Goal: Use online tool/utility

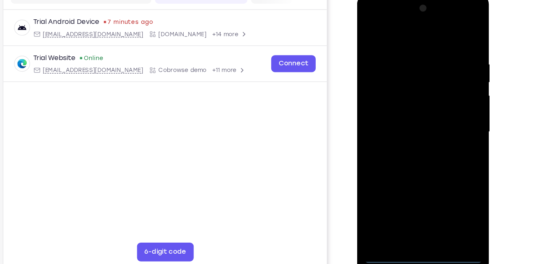
click at [416, 226] on div at bounding box center [415, 115] width 104 height 230
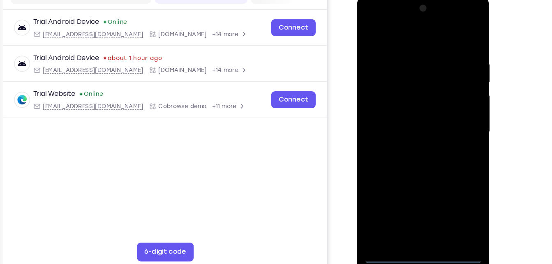
click at [451, 183] on div at bounding box center [415, 115] width 104 height 230
click at [394, 39] on div at bounding box center [415, 115] width 104 height 230
click at [451, 111] on div at bounding box center [415, 115] width 104 height 230
click at [451, 109] on div at bounding box center [415, 115] width 104 height 230
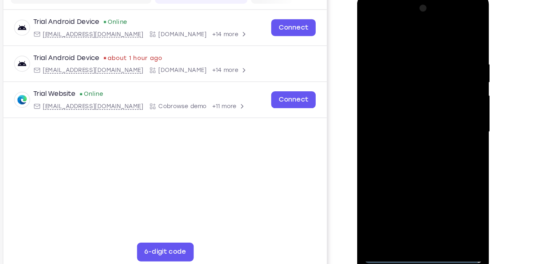
click at [451, 109] on div at bounding box center [415, 115] width 104 height 230
click at [406, 132] on div at bounding box center [415, 115] width 104 height 230
click at [408, 100] on div at bounding box center [415, 115] width 104 height 230
click at [411, 110] on div at bounding box center [415, 115] width 104 height 230
click at [416, 146] on div at bounding box center [415, 115] width 104 height 230
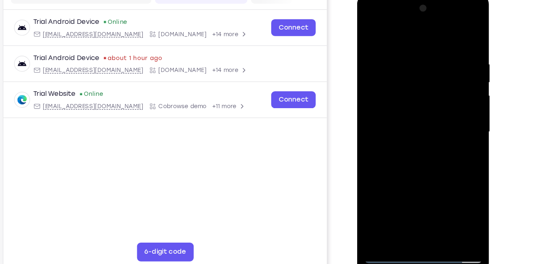
drag, startPoint x: 406, startPoint y: 38, endPoint x: 404, endPoint y: 16, distance: 22.6
click at [404, 16] on div at bounding box center [415, 115] width 104 height 230
click at [417, 156] on div at bounding box center [415, 115] width 104 height 230
click at [434, 211] on div at bounding box center [415, 115] width 104 height 230
click at [418, 161] on div at bounding box center [415, 115] width 104 height 230
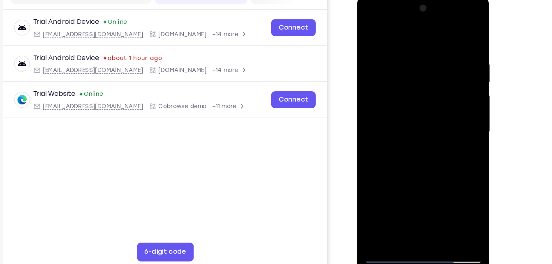
click at [434, 109] on div at bounding box center [415, 115] width 104 height 230
click at [367, 34] on div at bounding box center [415, 115] width 104 height 230
click at [404, 53] on div at bounding box center [415, 115] width 104 height 230
click at [458, 36] on div at bounding box center [415, 115] width 104 height 230
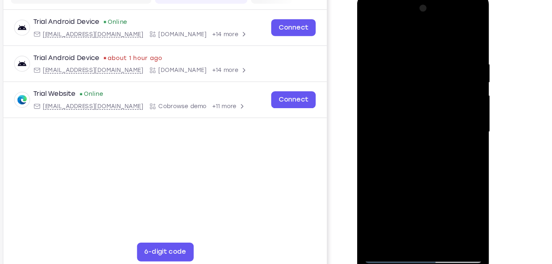
drag, startPoint x: 417, startPoint y: 157, endPoint x: 426, endPoint y: 51, distance: 106.0
click at [426, 51] on div at bounding box center [415, 115] width 104 height 230
drag, startPoint x: 413, startPoint y: 179, endPoint x: 438, endPoint y: 48, distance: 134.0
click at [438, 48] on div at bounding box center [415, 115] width 104 height 230
drag, startPoint x: 414, startPoint y: 184, endPoint x: 430, endPoint y: 63, distance: 121.5
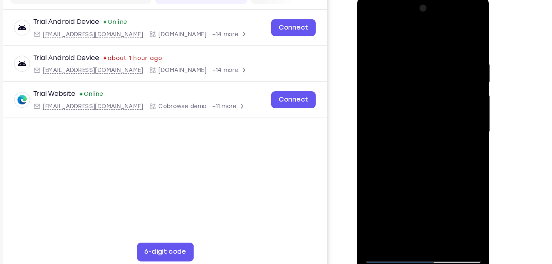
click at [430, 63] on div at bounding box center [415, 115] width 104 height 230
drag, startPoint x: 418, startPoint y: 181, endPoint x: 430, endPoint y: 68, distance: 113.6
click at [430, 68] on div at bounding box center [415, 115] width 104 height 230
click at [435, 94] on div at bounding box center [415, 115] width 104 height 230
drag, startPoint x: 435, startPoint y: 94, endPoint x: 437, endPoint y: 189, distance: 95.8
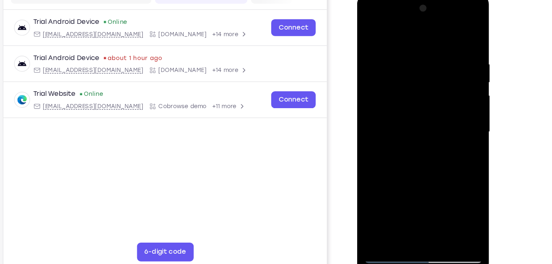
click at [437, 189] on div at bounding box center [415, 115] width 104 height 230
drag, startPoint x: 441, startPoint y: 90, endPoint x: 443, endPoint y: 120, distance: 30.0
click at [443, 120] on div at bounding box center [415, 115] width 104 height 230
drag, startPoint x: 422, startPoint y: 171, endPoint x: 437, endPoint y: 48, distance: 124.2
click at [437, 48] on div at bounding box center [415, 115] width 104 height 230
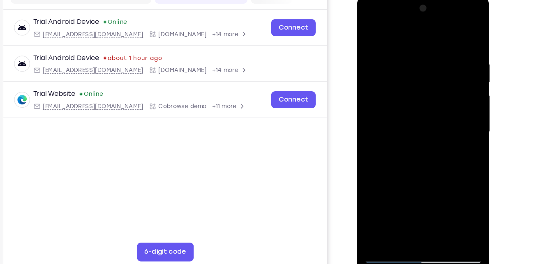
drag, startPoint x: 414, startPoint y: 149, endPoint x: 424, endPoint y: 87, distance: 62.4
click at [424, 87] on div at bounding box center [415, 115] width 104 height 230
drag, startPoint x: 432, startPoint y: 164, endPoint x: 444, endPoint y: 66, distance: 98.2
click at [444, 66] on div at bounding box center [415, 115] width 104 height 230
drag, startPoint x: 418, startPoint y: 167, endPoint x: 431, endPoint y: 89, distance: 79.3
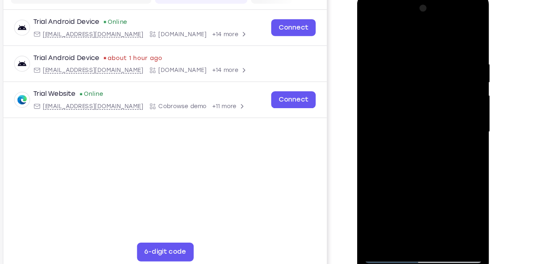
click at [431, 89] on div at bounding box center [415, 115] width 104 height 230
drag, startPoint x: 409, startPoint y: 193, endPoint x: 422, endPoint y: 88, distance: 105.7
click at [422, 88] on div at bounding box center [415, 115] width 104 height 230
drag, startPoint x: 408, startPoint y: 168, endPoint x: 430, endPoint y: 63, distance: 106.7
click at [430, 63] on div at bounding box center [415, 115] width 104 height 230
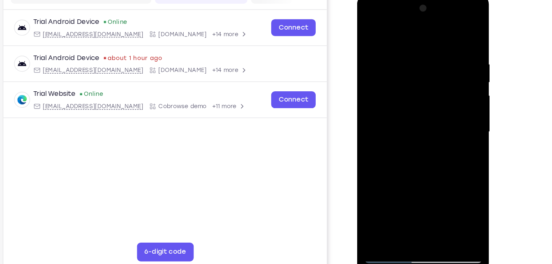
drag, startPoint x: 417, startPoint y: 148, endPoint x: 432, endPoint y: 55, distance: 93.4
click at [432, 55] on div at bounding box center [415, 115] width 104 height 230
drag, startPoint x: 429, startPoint y: 163, endPoint x: 435, endPoint y: 103, distance: 59.9
click at [435, 103] on div at bounding box center [415, 115] width 104 height 230
click at [376, 135] on div at bounding box center [415, 115] width 104 height 230
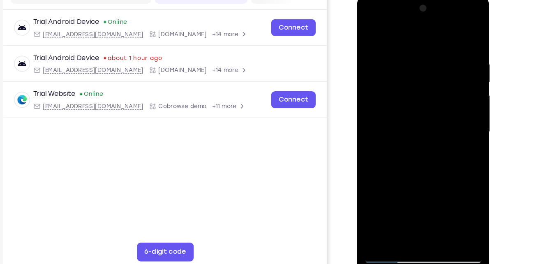
drag, startPoint x: 428, startPoint y: 172, endPoint x: 431, endPoint y: 104, distance: 67.5
click at [431, 104] on div at bounding box center [415, 115] width 104 height 230
drag, startPoint x: 428, startPoint y: 195, endPoint x: 443, endPoint y: 55, distance: 140.9
click at [443, 55] on div at bounding box center [415, 115] width 104 height 230
drag, startPoint x: 421, startPoint y: 173, endPoint x: 441, endPoint y: 50, distance: 125.3
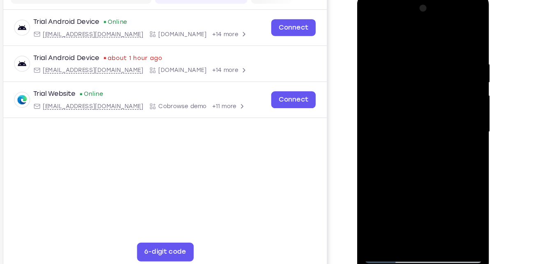
click at [441, 50] on div at bounding box center [415, 115] width 104 height 230
drag, startPoint x: 420, startPoint y: 171, endPoint x: 443, endPoint y: 56, distance: 116.5
click at [443, 56] on div at bounding box center [415, 115] width 104 height 230
drag, startPoint x: 426, startPoint y: 162, endPoint x: 444, endPoint y: 55, distance: 107.6
click at [444, 55] on div at bounding box center [415, 115] width 104 height 230
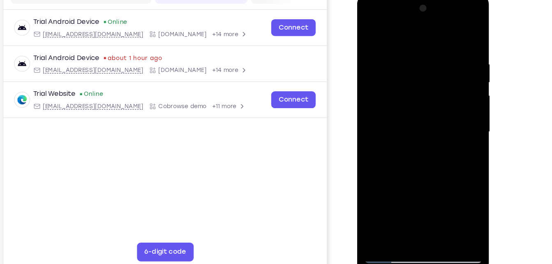
drag, startPoint x: 416, startPoint y: 165, endPoint x: 447, endPoint y: 51, distance: 118.3
click at [447, 51] on div at bounding box center [415, 115] width 104 height 230
drag, startPoint x: 427, startPoint y: 164, endPoint x: 447, endPoint y: 42, distance: 123.4
click at [447, 42] on div at bounding box center [415, 115] width 104 height 230
drag, startPoint x: 419, startPoint y: 150, endPoint x: 423, endPoint y: 109, distance: 41.7
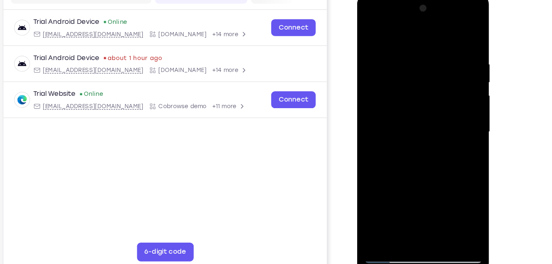
click at [423, 109] on div at bounding box center [415, 115] width 104 height 230
drag, startPoint x: 437, startPoint y: 109, endPoint x: 399, endPoint y: 108, distance: 37.8
click at [399, 108] on div at bounding box center [415, 115] width 104 height 230
drag, startPoint x: 399, startPoint y: 108, endPoint x: 446, endPoint y: 101, distance: 48.1
click at [446, 101] on div at bounding box center [415, 115] width 104 height 230
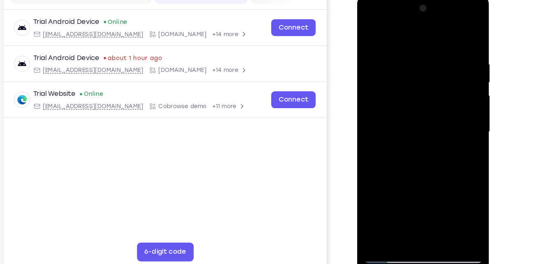
drag, startPoint x: 430, startPoint y: 168, endPoint x: 441, endPoint y: 60, distance: 108.3
click at [441, 60] on div at bounding box center [415, 115] width 104 height 230
drag, startPoint x: 420, startPoint y: 147, endPoint x: 434, endPoint y: 67, distance: 81.8
click at [434, 67] on div at bounding box center [415, 115] width 104 height 230
drag, startPoint x: 423, startPoint y: 188, endPoint x: 431, endPoint y: 130, distance: 58.1
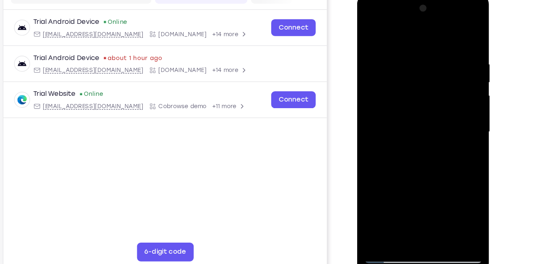
click at [431, 130] on div at bounding box center [415, 115] width 104 height 230
drag, startPoint x: 415, startPoint y: 169, endPoint x: 433, endPoint y: 55, distance: 115.3
click at [433, 55] on div at bounding box center [415, 115] width 104 height 230
click at [420, 68] on div at bounding box center [415, 115] width 104 height 230
drag, startPoint x: 429, startPoint y: 174, endPoint x: 442, endPoint y: 67, distance: 107.7
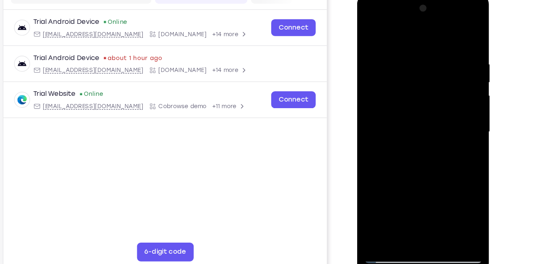
click at [442, 67] on div at bounding box center [415, 115] width 104 height 230
drag, startPoint x: 426, startPoint y: 164, endPoint x: 439, endPoint y: 107, distance: 58.5
click at [439, 107] on div at bounding box center [415, 115] width 104 height 230
drag, startPoint x: 423, startPoint y: 178, endPoint x: 440, endPoint y: 56, distance: 122.8
click at [440, 56] on div at bounding box center [415, 115] width 104 height 230
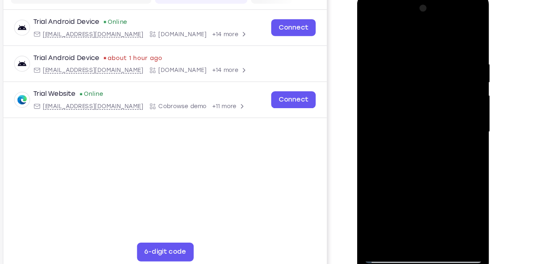
drag, startPoint x: 423, startPoint y: 166, endPoint x: 448, endPoint y: 49, distance: 120.2
click at [448, 49] on div at bounding box center [415, 115] width 104 height 230
drag, startPoint x: 429, startPoint y: 145, endPoint x: 444, endPoint y: 53, distance: 93.3
click at [444, 53] on div at bounding box center [415, 115] width 104 height 230
drag, startPoint x: 423, startPoint y: 150, endPoint x: 438, endPoint y: 70, distance: 81.1
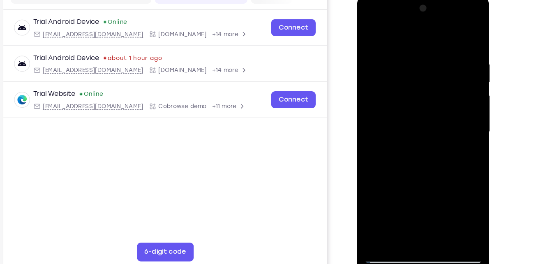
click at [438, 70] on div at bounding box center [415, 115] width 104 height 230
drag, startPoint x: 425, startPoint y: 94, endPoint x: 425, endPoint y: 61, distance: 32.9
click at [425, 61] on div at bounding box center [415, 115] width 104 height 230
drag, startPoint x: 408, startPoint y: 150, endPoint x: 431, endPoint y: 53, distance: 100.2
click at [431, 53] on div at bounding box center [415, 115] width 104 height 230
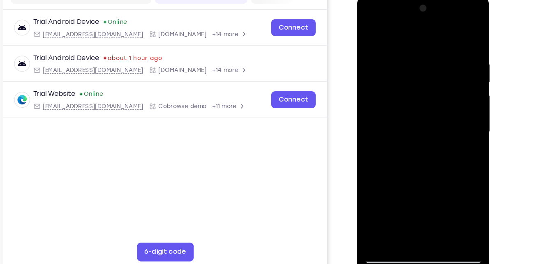
drag, startPoint x: 407, startPoint y: 171, endPoint x: 428, endPoint y: 78, distance: 95.3
click at [428, 78] on div at bounding box center [415, 115] width 104 height 230
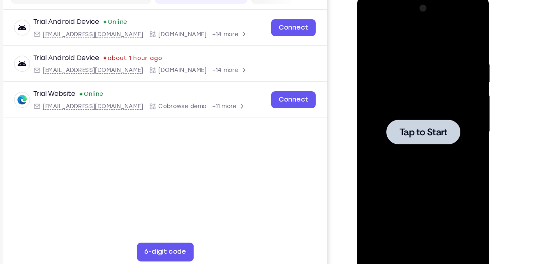
click at [419, 39] on div at bounding box center [415, 115] width 104 height 230
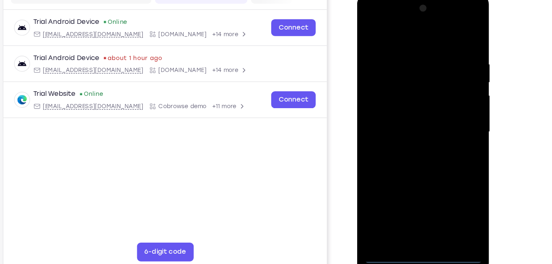
click at [421, 224] on div at bounding box center [415, 115] width 104 height 230
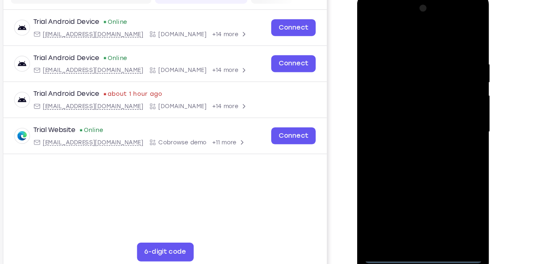
click at [451, 186] on div at bounding box center [415, 115] width 104 height 230
click at [412, 35] on div at bounding box center [415, 115] width 104 height 230
click at [450, 115] on div at bounding box center [415, 115] width 104 height 230
click at [404, 132] on div at bounding box center [415, 115] width 104 height 230
click at [409, 104] on div at bounding box center [415, 115] width 104 height 230
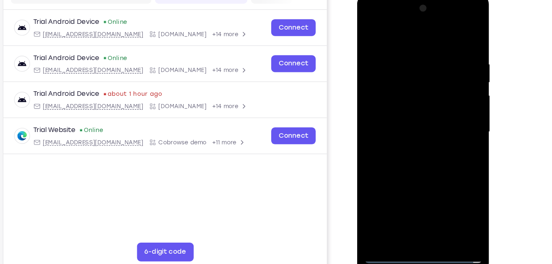
click at [411, 114] on div at bounding box center [415, 115] width 104 height 230
click at [417, 151] on div at bounding box center [415, 115] width 104 height 230
drag, startPoint x: 422, startPoint y: 38, endPoint x: 423, endPoint y: 6, distance: 31.7
click at [423, 6] on div at bounding box center [415, 115] width 104 height 230
click at [447, 16] on div at bounding box center [415, 115] width 104 height 230
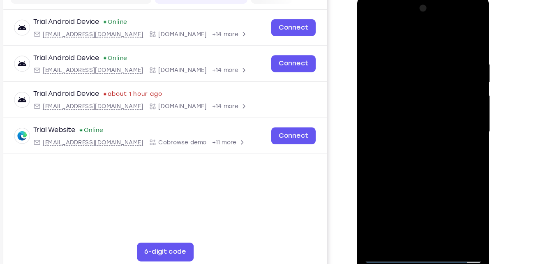
click at [382, 19] on div at bounding box center [415, 115] width 104 height 230
click at [400, 88] on div at bounding box center [415, 115] width 104 height 230
click at [400, 117] on div at bounding box center [415, 115] width 104 height 230
click at [409, 125] on div at bounding box center [415, 115] width 104 height 230
drag, startPoint x: 416, startPoint y: 38, endPoint x: 418, endPoint y: 5, distance: 33.3
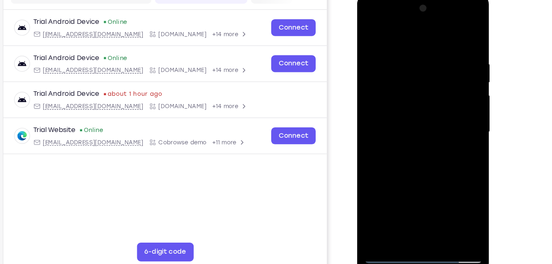
click at [418, 5] on div at bounding box center [415, 115] width 104 height 230
drag, startPoint x: 413, startPoint y: 187, endPoint x: 414, endPoint y: 128, distance: 59.2
click at [414, 128] on div at bounding box center [415, 115] width 104 height 230
click at [413, 206] on div at bounding box center [415, 115] width 104 height 230
click at [444, 45] on div at bounding box center [415, 115] width 104 height 230
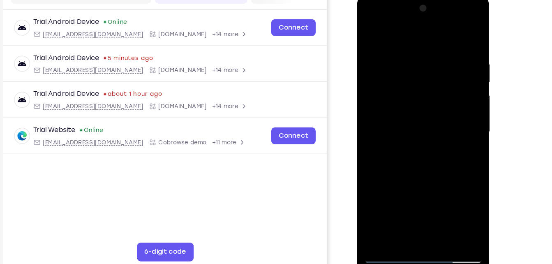
click at [374, 31] on div at bounding box center [415, 115] width 104 height 230
drag, startPoint x: 430, startPoint y: 182, endPoint x: 437, endPoint y: 36, distance: 146.1
click at [437, 36] on div at bounding box center [415, 115] width 104 height 230
drag, startPoint x: 424, startPoint y: 168, endPoint x: 437, endPoint y: 82, distance: 86.8
click at [437, 82] on div at bounding box center [415, 115] width 104 height 230
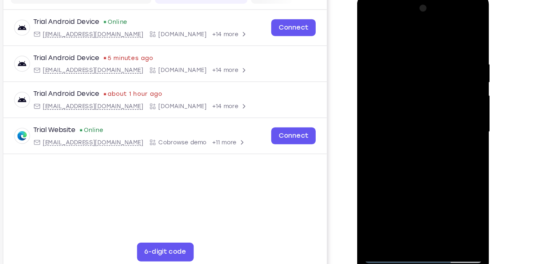
drag, startPoint x: 437, startPoint y: 82, endPoint x: 430, endPoint y: 144, distance: 62.4
click at [430, 144] on div at bounding box center [415, 115] width 104 height 230
drag, startPoint x: 430, startPoint y: 144, endPoint x: 436, endPoint y: 32, distance: 111.5
click at [436, 32] on div at bounding box center [415, 115] width 104 height 230
drag, startPoint x: 417, startPoint y: 166, endPoint x: 423, endPoint y: 44, distance: 122.2
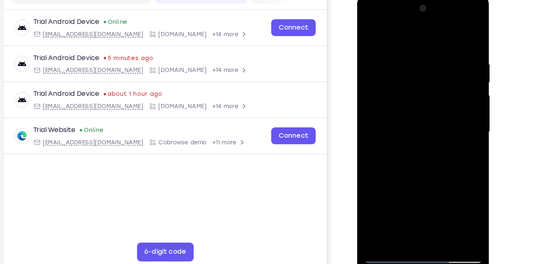
click at [423, 44] on div at bounding box center [415, 115] width 104 height 230
drag, startPoint x: 422, startPoint y: 172, endPoint x: 431, endPoint y: 65, distance: 106.8
click at [431, 65] on div at bounding box center [415, 115] width 104 height 230
click at [378, 73] on div at bounding box center [415, 115] width 104 height 230
drag, startPoint x: 435, startPoint y: 133, endPoint x: 435, endPoint y: 95, distance: 37.8
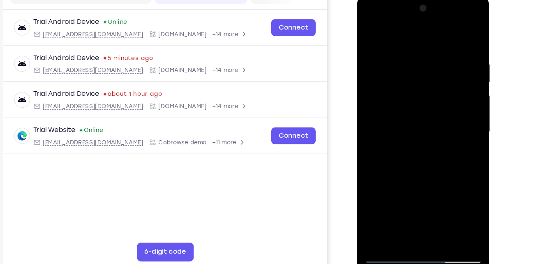
click at [435, 95] on div at bounding box center [415, 115] width 104 height 230
drag, startPoint x: 418, startPoint y: 152, endPoint x: 426, endPoint y: 65, distance: 88.3
click at [426, 65] on div at bounding box center [415, 115] width 104 height 230
drag, startPoint x: 418, startPoint y: 146, endPoint x: 425, endPoint y: 60, distance: 85.8
click at [425, 60] on div at bounding box center [415, 115] width 104 height 230
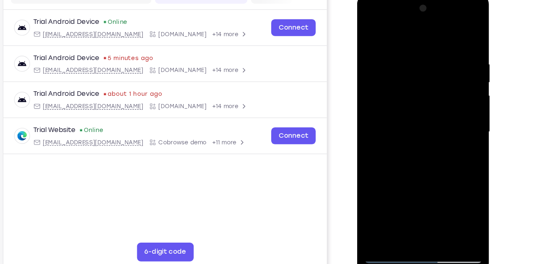
drag, startPoint x: 418, startPoint y: 157, endPoint x: 423, endPoint y: 60, distance: 96.3
click at [423, 60] on div at bounding box center [415, 115] width 104 height 230
drag, startPoint x: 417, startPoint y: 142, endPoint x: 435, endPoint y: 58, distance: 86.2
click at [435, 58] on div at bounding box center [415, 115] width 104 height 230
drag, startPoint x: 411, startPoint y: 163, endPoint x: 442, endPoint y: 58, distance: 109.2
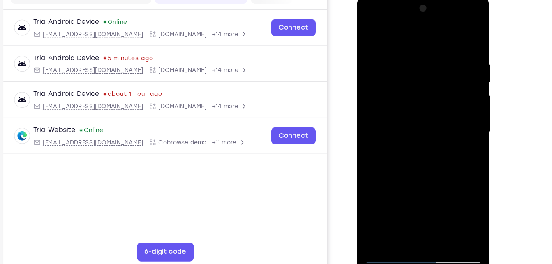
click at [442, 58] on div at bounding box center [415, 115] width 104 height 230
drag, startPoint x: 425, startPoint y: 168, endPoint x: 437, endPoint y: 60, distance: 109.3
click at [437, 60] on div at bounding box center [415, 115] width 104 height 230
drag, startPoint x: 415, startPoint y: 165, endPoint x: 431, endPoint y: 63, distance: 103.2
click at [431, 63] on div at bounding box center [415, 115] width 104 height 230
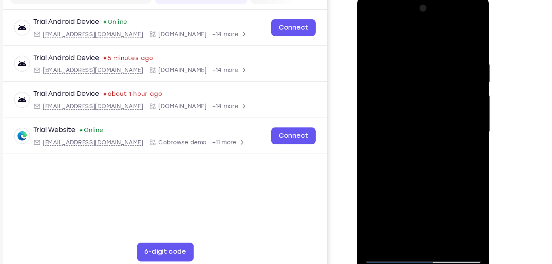
drag, startPoint x: 412, startPoint y: 140, endPoint x: 434, endPoint y: 52, distance: 90.7
click at [434, 52] on div at bounding box center [415, 115] width 104 height 230
drag, startPoint x: 417, startPoint y: 162, endPoint x: 441, endPoint y: 44, distance: 119.5
click at [441, 44] on div at bounding box center [415, 115] width 104 height 230
drag, startPoint x: 425, startPoint y: 150, endPoint x: 436, endPoint y: 85, distance: 65.4
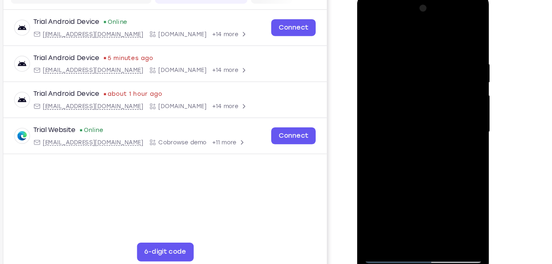
click at [436, 85] on div at bounding box center [415, 115] width 104 height 230
drag, startPoint x: 418, startPoint y: 171, endPoint x: 436, endPoint y: 65, distance: 107.5
click at [436, 65] on div at bounding box center [415, 115] width 104 height 230
drag, startPoint x: 416, startPoint y: 152, endPoint x: 431, endPoint y: 69, distance: 84.3
click at [431, 69] on div at bounding box center [415, 115] width 104 height 230
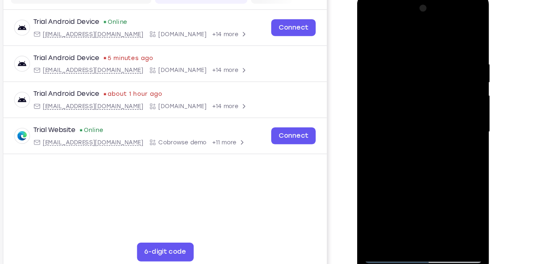
drag, startPoint x: 435, startPoint y: 53, endPoint x: 413, endPoint y: 171, distance: 120.4
click at [413, 171] on div at bounding box center [415, 115] width 104 height 230
drag, startPoint x: 432, startPoint y: 44, endPoint x: 423, endPoint y: 112, distance: 68.8
click at [423, 112] on div at bounding box center [415, 115] width 104 height 230
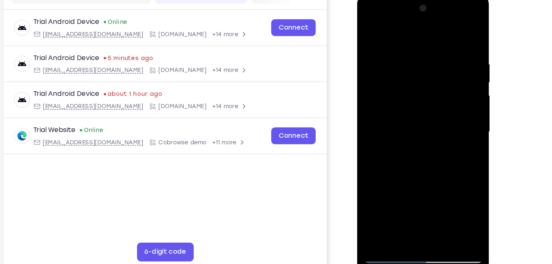
drag, startPoint x: 423, startPoint y: 112, endPoint x: 432, endPoint y: 35, distance: 77.4
click at [432, 35] on div at bounding box center [415, 115] width 104 height 230
drag, startPoint x: 436, startPoint y: 168, endPoint x: 448, endPoint y: 61, distance: 107.5
click at [448, 61] on div at bounding box center [415, 115] width 104 height 230
click at [370, 32] on div at bounding box center [415, 115] width 104 height 230
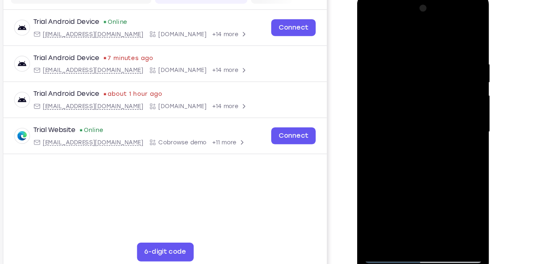
drag, startPoint x: 437, startPoint y: 168, endPoint x: 435, endPoint y: 65, distance: 102.4
click at [435, 65] on div at bounding box center [415, 115] width 104 height 230
drag, startPoint x: 426, startPoint y: 137, endPoint x: 437, endPoint y: 85, distance: 53.4
click at [437, 85] on div at bounding box center [415, 115] width 104 height 230
drag, startPoint x: 412, startPoint y: 191, endPoint x: 429, endPoint y: 74, distance: 117.9
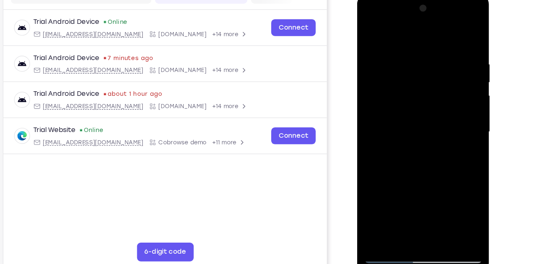
click at [429, 74] on div at bounding box center [415, 115] width 104 height 230
drag, startPoint x: 418, startPoint y: 147, endPoint x: 427, endPoint y: 83, distance: 65.2
click at [427, 83] on div at bounding box center [415, 115] width 104 height 230
drag, startPoint x: 423, startPoint y: 146, endPoint x: 435, endPoint y: 53, distance: 94.1
click at [435, 53] on div at bounding box center [415, 115] width 104 height 230
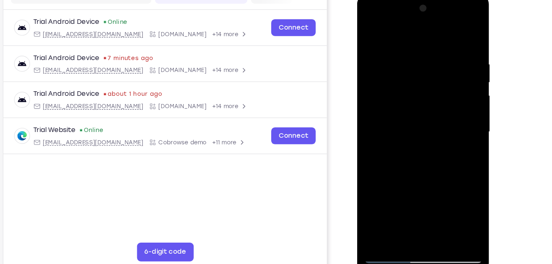
drag, startPoint x: 421, startPoint y: 147, endPoint x: 427, endPoint y: 108, distance: 39.9
click at [427, 108] on div at bounding box center [415, 115] width 104 height 230
drag, startPoint x: 414, startPoint y: 163, endPoint x: 427, endPoint y: 78, distance: 86.4
click at [427, 78] on div at bounding box center [415, 115] width 104 height 230
click at [418, 40] on div at bounding box center [415, 115] width 104 height 230
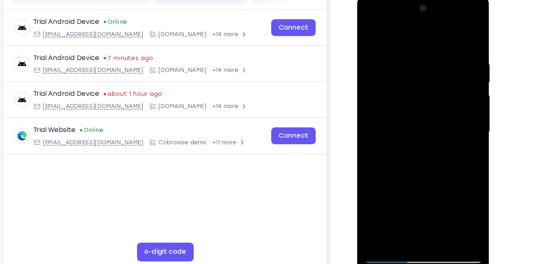
drag, startPoint x: 440, startPoint y: 140, endPoint x: 443, endPoint y: 55, distance: 84.7
click at [443, 55] on div at bounding box center [415, 115] width 104 height 230
drag, startPoint x: 424, startPoint y: 139, endPoint x: 430, endPoint y: 74, distance: 65.2
click at [430, 74] on div at bounding box center [415, 115] width 104 height 230
click at [369, 30] on div at bounding box center [415, 115] width 104 height 230
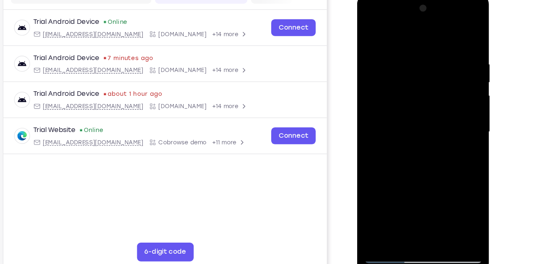
drag, startPoint x: 432, startPoint y: 164, endPoint x: 436, endPoint y: 56, distance: 107.3
click at [436, 56] on div at bounding box center [415, 115] width 104 height 230
drag, startPoint x: 424, startPoint y: 172, endPoint x: 430, endPoint y: 88, distance: 84.4
click at [430, 88] on div at bounding box center [415, 115] width 104 height 230
drag, startPoint x: 424, startPoint y: 182, endPoint x: 432, endPoint y: 87, distance: 95.3
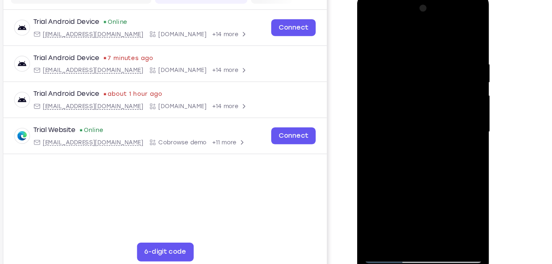
click at [432, 87] on div at bounding box center [415, 115] width 104 height 230
drag, startPoint x: 433, startPoint y: 172, endPoint x: 443, endPoint y: 62, distance: 110.2
click at [443, 62] on div at bounding box center [415, 115] width 104 height 230
drag, startPoint x: 434, startPoint y: 53, endPoint x: 416, endPoint y: 183, distance: 131.5
click at [416, 183] on div at bounding box center [415, 115] width 104 height 230
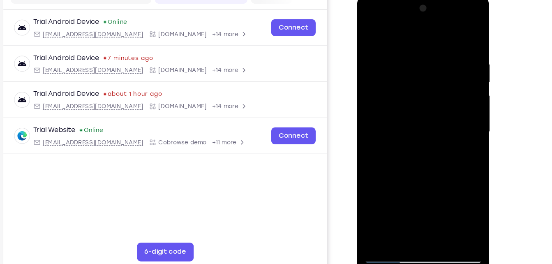
drag, startPoint x: 403, startPoint y: 65, endPoint x: 381, endPoint y: 249, distance: 186.3
click at [381, 241] on html "Online web based iOS Simulators and Android Emulators. Run iPhone, iPad, Mobile…" at bounding box center [415, 117] width 117 height 247
drag, startPoint x: 404, startPoint y: 37, endPoint x: 406, endPoint y: 241, distance: 203.9
click at [406, 241] on html "Online web based iOS Simulators and Android Emulators. Run iPhone, iPad, Mobile…" at bounding box center [415, 117] width 117 height 247
click at [448, 30] on div at bounding box center [415, 115] width 104 height 230
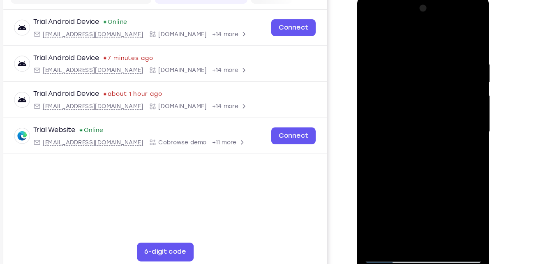
click at [402, 66] on div at bounding box center [415, 115] width 104 height 230
drag, startPoint x: 423, startPoint y: 183, endPoint x: 431, endPoint y: 56, distance: 126.8
click at [431, 56] on div at bounding box center [415, 115] width 104 height 230
drag, startPoint x: 423, startPoint y: 157, endPoint x: 423, endPoint y: 175, distance: 18.5
click at [423, 175] on div at bounding box center [415, 115] width 104 height 230
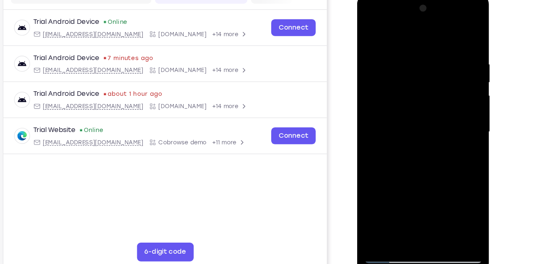
drag, startPoint x: 411, startPoint y: 177, endPoint x: 421, endPoint y: 76, distance: 101.6
click at [421, 76] on div at bounding box center [415, 115] width 104 height 230
drag, startPoint x: 420, startPoint y: 167, endPoint x: 428, endPoint y: 99, distance: 68.3
click at [428, 99] on div at bounding box center [415, 115] width 104 height 230
click at [448, 19] on div at bounding box center [415, 115] width 104 height 230
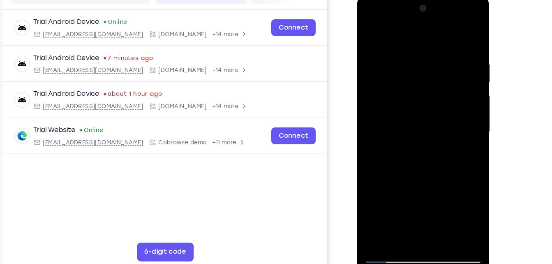
click at [395, 36] on div at bounding box center [415, 115] width 104 height 230
drag, startPoint x: 412, startPoint y: 79, endPoint x: 404, endPoint y: 155, distance: 76.4
click at [404, 155] on div at bounding box center [415, 115] width 104 height 230
click at [403, 54] on div at bounding box center [415, 115] width 104 height 230
click at [457, 38] on div at bounding box center [415, 115] width 104 height 230
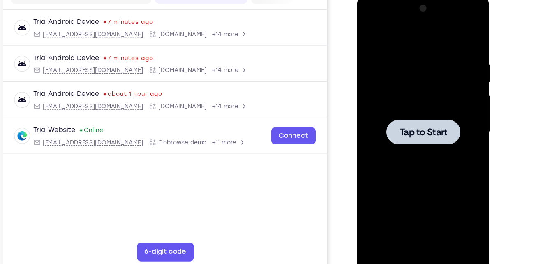
click at [382, 37] on div at bounding box center [415, 115] width 104 height 230
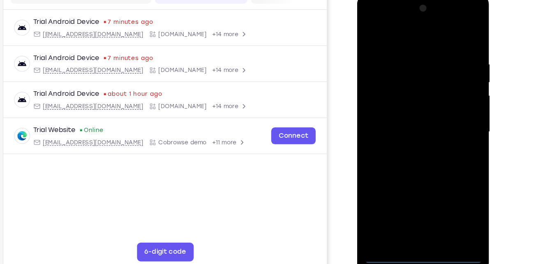
click at [420, 226] on div at bounding box center [415, 115] width 104 height 230
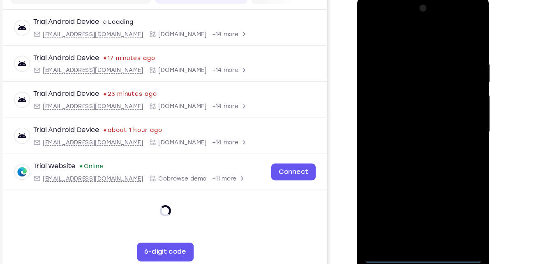
click at [450, 185] on div at bounding box center [415, 115] width 104 height 230
click at [409, 33] on div at bounding box center [415, 115] width 104 height 230
click at [443, 113] on div at bounding box center [415, 115] width 104 height 230
click at [408, 131] on div at bounding box center [415, 115] width 104 height 230
click at [420, 99] on div at bounding box center [415, 115] width 104 height 230
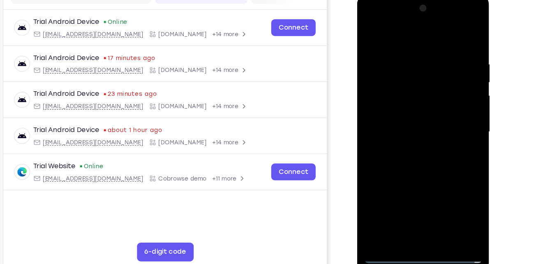
click at [420, 111] on div at bounding box center [415, 115] width 104 height 230
click at [425, 153] on div at bounding box center [415, 115] width 104 height 230
click at [435, 212] on div at bounding box center [415, 115] width 104 height 230
click at [421, 159] on div at bounding box center [415, 115] width 104 height 230
click at [412, 110] on div at bounding box center [415, 115] width 104 height 230
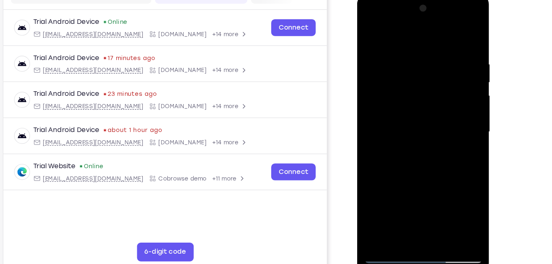
click at [459, 192] on div at bounding box center [415, 115] width 104 height 230
drag, startPoint x: 459, startPoint y: 192, endPoint x: 459, endPoint y: 175, distance: 17.3
click at [459, 175] on div at bounding box center [415, 115] width 104 height 230
click at [459, 193] on div at bounding box center [415, 115] width 104 height 230
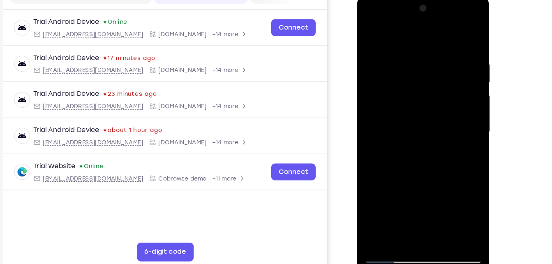
click at [365, 35] on div at bounding box center [415, 115] width 104 height 230
click at [435, 212] on div at bounding box center [415, 115] width 104 height 230
click at [435, 109] on div at bounding box center [415, 115] width 104 height 230
click at [366, 37] on div at bounding box center [415, 115] width 104 height 230
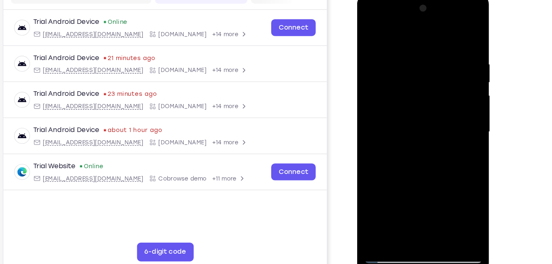
click at [366, 37] on div at bounding box center [415, 115] width 104 height 230
click at [372, 31] on div at bounding box center [415, 115] width 104 height 230
drag, startPoint x: 439, startPoint y: 185, endPoint x: 452, endPoint y: 142, distance: 44.5
click at [452, 142] on div at bounding box center [415, 115] width 104 height 230
click at [433, 211] on div at bounding box center [415, 115] width 104 height 230
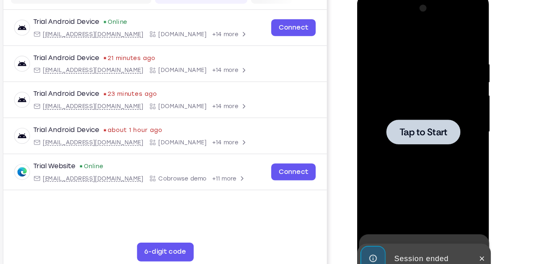
click at [440, 111] on div at bounding box center [415, 115] width 65 height 22
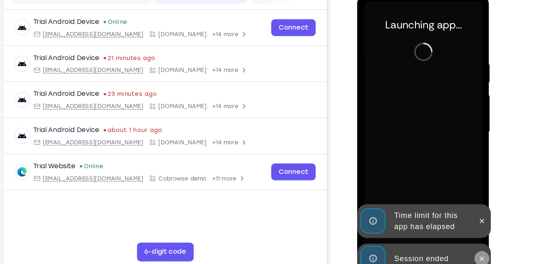
click at [467, 223] on icon at bounding box center [466, 226] width 7 height 7
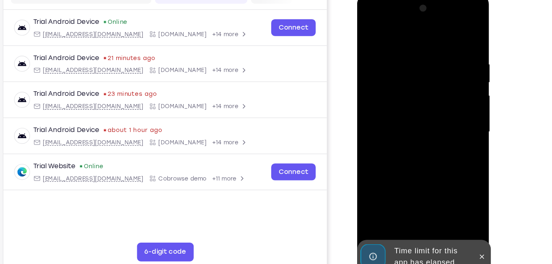
click at [467, 223] on icon at bounding box center [466, 225] width 7 height 7
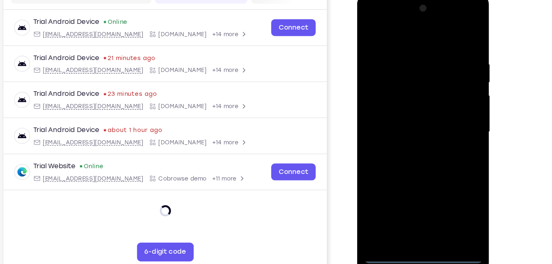
click at [415, 226] on div at bounding box center [415, 115] width 104 height 230
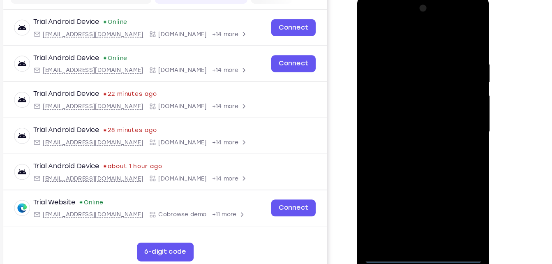
click at [451, 189] on div at bounding box center [415, 115] width 104 height 230
click at [394, 33] on div at bounding box center [415, 115] width 104 height 230
click at [449, 114] on div at bounding box center [415, 115] width 104 height 230
click at [402, 134] on div at bounding box center [415, 115] width 104 height 230
click at [408, 109] on div at bounding box center [415, 115] width 104 height 230
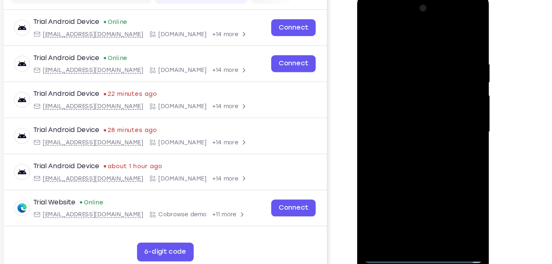
click at [412, 115] on div at bounding box center [415, 115] width 104 height 230
click at [418, 147] on div at bounding box center [415, 115] width 104 height 230
drag, startPoint x: 411, startPoint y: 32, endPoint x: 409, endPoint y: 2, distance: 30.1
click at [409, 2] on div at bounding box center [415, 115] width 104 height 230
click at [417, 147] on div at bounding box center [415, 115] width 104 height 230
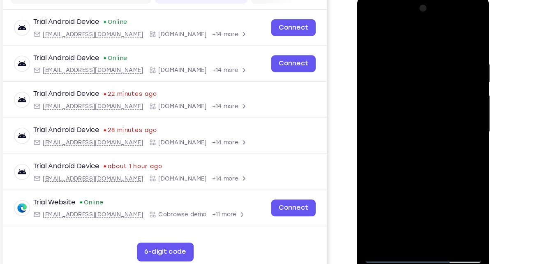
click at [449, 20] on div at bounding box center [415, 115] width 104 height 230
click at [388, 20] on div at bounding box center [415, 115] width 104 height 230
click at [383, 92] on div at bounding box center [415, 115] width 104 height 230
click at [450, 21] on div at bounding box center [415, 115] width 104 height 230
click at [406, 39] on div at bounding box center [415, 115] width 104 height 230
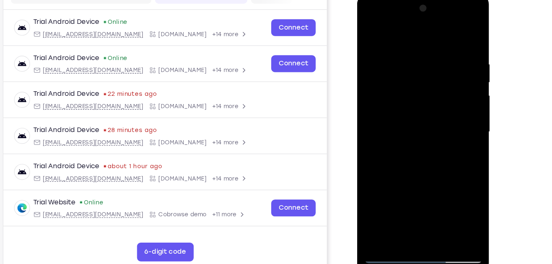
click at [407, 146] on div at bounding box center [415, 115] width 104 height 230
click at [419, 154] on div at bounding box center [415, 115] width 104 height 230
drag, startPoint x: 444, startPoint y: 176, endPoint x: 448, endPoint y: 121, distance: 54.8
click at [448, 121] on div at bounding box center [415, 115] width 104 height 230
drag, startPoint x: 438, startPoint y: 178, endPoint x: 438, endPoint y: 109, distance: 69.5
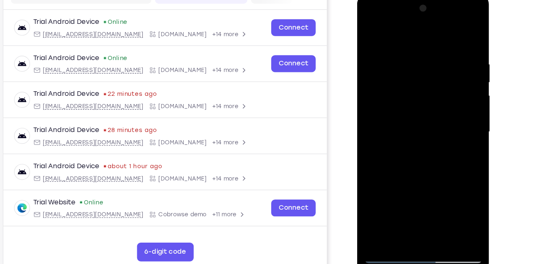
click at [438, 109] on div at bounding box center [415, 115] width 104 height 230
click at [374, 124] on div at bounding box center [415, 115] width 104 height 230
click at [434, 214] on div at bounding box center [415, 115] width 104 height 230
click at [421, 158] on div at bounding box center [415, 115] width 104 height 230
click at [421, 111] on div at bounding box center [415, 115] width 104 height 230
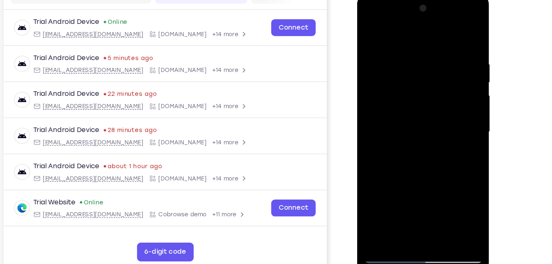
click at [370, 34] on div at bounding box center [415, 115] width 104 height 230
drag, startPoint x: 424, startPoint y: 118, endPoint x: 428, endPoint y: 62, distance: 56.5
click at [428, 62] on div at bounding box center [415, 115] width 104 height 230
drag, startPoint x: 417, startPoint y: 156, endPoint x: 428, endPoint y: 82, distance: 74.8
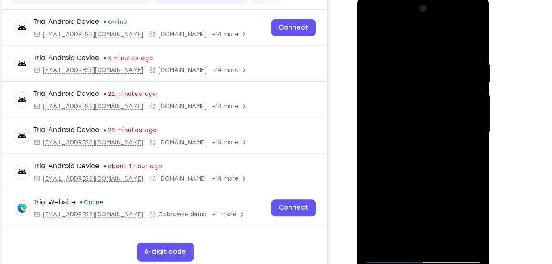
click at [428, 82] on div at bounding box center [415, 115] width 104 height 230
drag, startPoint x: 419, startPoint y: 172, endPoint x: 437, endPoint y: 57, distance: 116.8
click at [437, 57] on div at bounding box center [415, 115] width 104 height 230
drag, startPoint x: 426, startPoint y: 151, endPoint x: 432, endPoint y: 92, distance: 59.4
click at [432, 92] on div at bounding box center [415, 115] width 104 height 230
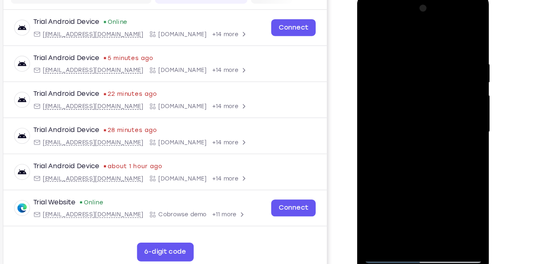
drag, startPoint x: 422, startPoint y: 170, endPoint x: 436, endPoint y: 58, distance: 112.3
click at [436, 58] on div at bounding box center [415, 115] width 104 height 230
drag, startPoint x: 419, startPoint y: 170, endPoint x: 431, endPoint y: 76, distance: 95.3
click at [431, 76] on div at bounding box center [415, 115] width 104 height 230
click at [413, 183] on div at bounding box center [415, 115] width 104 height 230
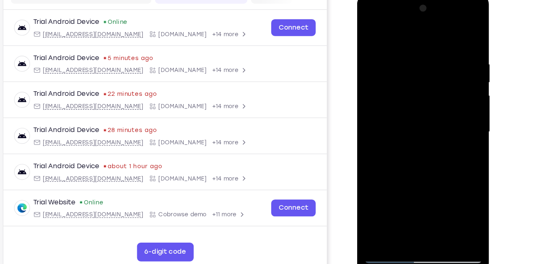
click at [459, 92] on div at bounding box center [415, 115] width 104 height 230
click at [376, 189] on div at bounding box center [415, 115] width 104 height 230
click at [459, 90] on div at bounding box center [415, 115] width 104 height 230
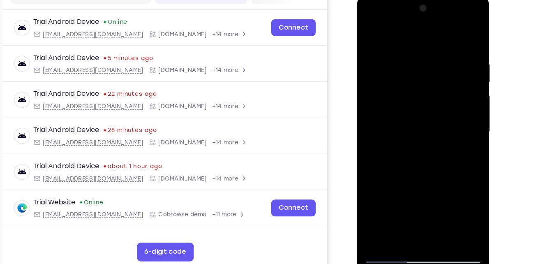
click at [461, 92] on div at bounding box center [415, 115] width 104 height 230
drag, startPoint x: 419, startPoint y: 179, endPoint x: 445, endPoint y: 72, distance: 110.8
click at [445, 72] on div at bounding box center [415, 115] width 104 height 230
drag, startPoint x: 409, startPoint y: 181, endPoint x: 441, endPoint y: 44, distance: 140.5
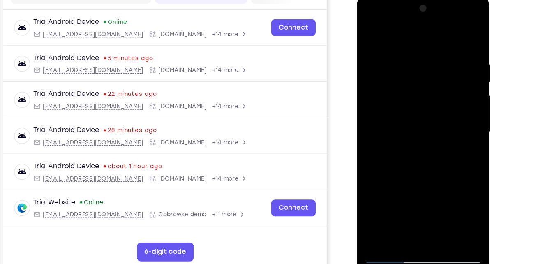
click at [441, 44] on div at bounding box center [415, 115] width 104 height 230
drag, startPoint x: 413, startPoint y: 179, endPoint x: 437, endPoint y: 44, distance: 136.5
click at [437, 44] on div at bounding box center [415, 115] width 104 height 230
drag, startPoint x: 411, startPoint y: 164, endPoint x: 437, endPoint y: 35, distance: 131.2
click at [437, 35] on div at bounding box center [415, 115] width 104 height 230
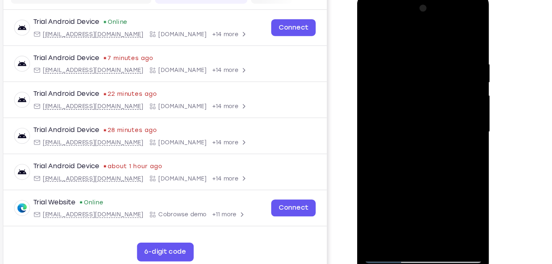
drag, startPoint x: 411, startPoint y: 171, endPoint x: 423, endPoint y: 113, distance: 58.9
click at [423, 113] on div at bounding box center [415, 115] width 104 height 230
drag, startPoint x: 421, startPoint y: 182, endPoint x: 434, endPoint y: 95, distance: 87.8
click at [434, 95] on div at bounding box center [415, 115] width 104 height 230
drag, startPoint x: 417, startPoint y: 170, endPoint x: 428, endPoint y: 126, distance: 44.9
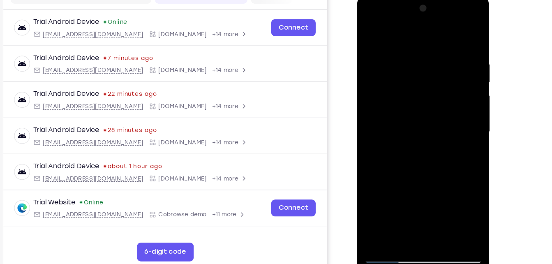
click at [428, 126] on div at bounding box center [415, 115] width 104 height 230
click at [374, 49] on div at bounding box center [415, 115] width 104 height 230
drag, startPoint x: 418, startPoint y: 163, endPoint x: 425, endPoint y: 119, distance: 44.5
click at [425, 119] on div at bounding box center [415, 115] width 104 height 230
drag, startPoint x: 414, startPoint y: 187, endPoint x: 433, endPoint y: 83, distance: 105.3
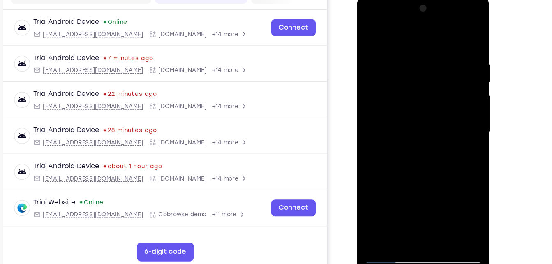
click at [433, 83] on div at bounding box center [415, 115] width 104 height 230
drag, startPoint x: 418, startPoint y: 176, endPoint x: 429, endPoint y: 104, distance: 72.4
click at [429, 104] on div at bounding box center [415, 115] width 104 height 230
click at [458, 88] on div at bounding box center [415, 115] width 104 height 230
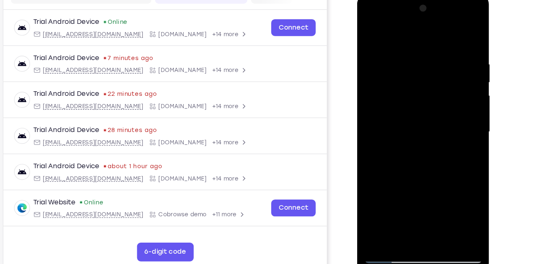
click at [458, 88] on div at bounding box center [415, 115] width 104 height 230
drag, startPoint x: 414, startPoint y: 159, endPoint x: 437, endPoint y: 48, distance: 113.3
click at [437, 48] on div at bounding box center [415, 115] width 104 height 230
drag, startPoint x: 414, startPoint y: 171, endPoint x: 432, endPoint y: 75, distance: 98.2
click at [432, 75] on div at bounding box center [415, 115] width 104 height 230
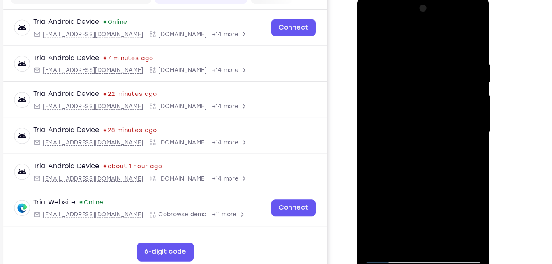
drag, startPoint x: 416, startPoint y: 157, endPoint x: 427, endPoint y: 67, distance: 90.3
click at [427, 67] on div at bounding box center [415, 115] width 104 height 230
drag, startPoint x: 416, startPoint y: 166, endPoint x: 433, endPoint y: 60, distance: 107.4
click at [433, 60] on div at bounding box center [415, 115] width 104 height 230
drag, startPoint x: 416, startPoint y: 173, endPoint x: 436, endPoint y: 49, distance: 125.7
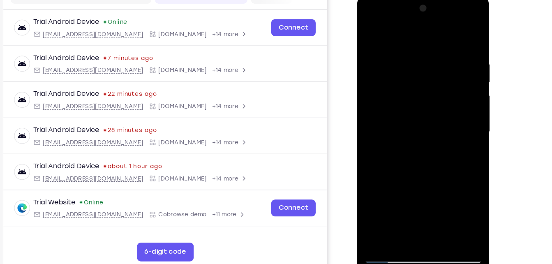
click at [436, 49] on div at bounding box center [415, 115] width 104 height 230
drag, startPoint x: 436, startPoint y: 49, endPoint x: 430, endPoint y: 100, distance: 51.7
click at [430, 100] on div at bounding box center [415, 115] width 104 height 230
click at [461, 104] on div at bounding box center [415, 115] width 104 height 230
drag, startPoint x: 456, startPoint y: 71, endPoint x: 456, endPoint y: 92, distance: 21.8
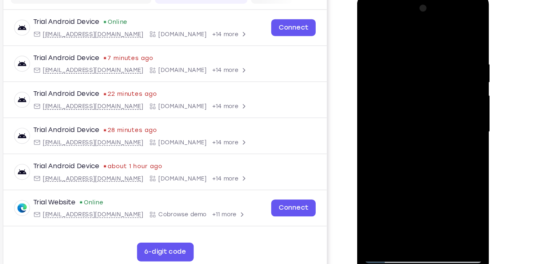
click at [456, 92] on div at bounding box center [415, 115] width 104 height 230
click at [461, 124] on div at bounding box center [415, 115] width 104 height 230
drag, startPoint x: 422, startPoint y: 176, endPoint x: 443, endPoint y: 56, distance: 121.9
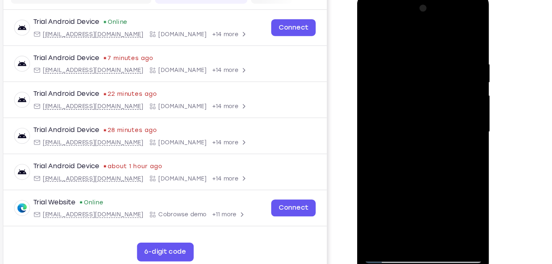
click at [443, 56] on div at bounding box center [415, 115] width 104 height 230
drag, startPoint x: 416, startPoint y: 158, endPoint x: 433, endPoint y: 41, distance: 118.3
click at [433, 41] on div at bounding box center [415, 115] width 104 height 230
drag, startPoint x: 431, startPoint y: 151, endPoint x: 442, endPoint y: 52, distance: 99.6
click at [442, 52] on div at bounding box center [415, 115] width 104 height 230
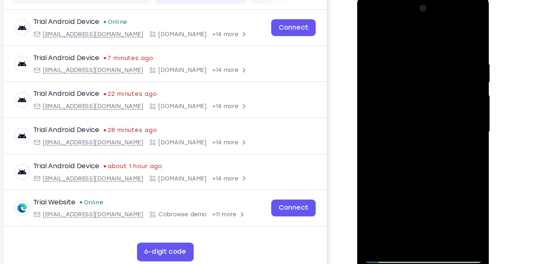
drag, startPoint x: 442, startPoint y: 52, endPoint x: 437, endPoint y: 105, distance: 53.3
click at [437, 105] on div at bounding box center [415, 115] width 104 height 230
drag, startPoint x: 437, startPoint y: 105, endPoint x: 439, endPoint y: 64, distance: 41.2
click at [439, 64] on div at bounding box center [415, 115] width 104 height 230
drag, startPoint x: 426, startPoint y: 157, endPoint x: 438, endPoint y: 44, distance: 113.7
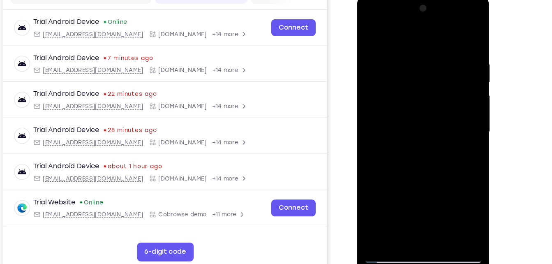
click at [438, 44] on div at bounding box center [415, 115] width 104 height 230
drag, startPoint x: 423, startPoint y: 150, endPoint x: 429, endPoint y: 110, distance: 40.7
click at [429, 110] on div at bounding box center [415, 115] width 104 height 230
drag, startPoint x: 426, startPoint y: 171, endPoint x: 435, endPoint y: 51, distance: 120.4
click at [435, 51] on div at bounding box center [415, 115] width 104 height 230
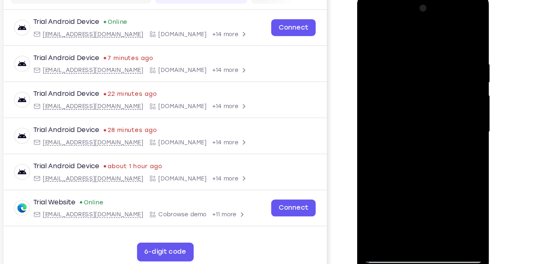
drag, startPoint x: 415, startPoint y: 163, endPoint x: 431, endPoint y: 27, distance: 137.0
click at [431, 27] on div at bounding box center [415, 115] width 104 height 230
drag, startPoint x: 409, startPoint y: 167, endPoint x: 418, endPoint y: 91, distance: 76.5
click at [418, 91] on div at bounding box center [415, 115] width 104 height 230
